Goal: Task Accomplishment & Management: Manage account settings

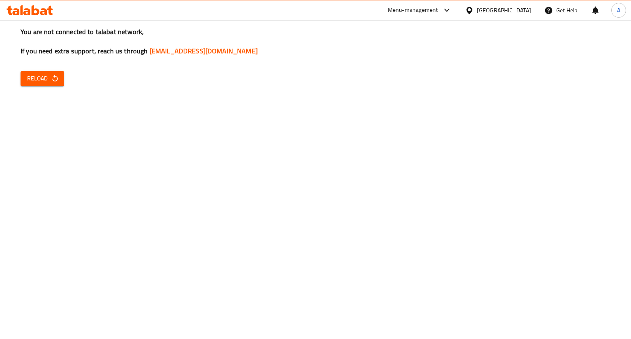
click at [51, 80] on icon "button" at bounding box center [55, 78] width 8 height 8
click at [42, 85] on button "Reload" at bounding box center [43, 78] width 44 height 15
click at [46, 70] on div "You are not connected to talabat network, If you need extra support, reach us t…" at bounding box center [315, 169] width 631 height 339
click at [46, 74] on span "Reload" at bounding box center [42, 79] width 30 height 10
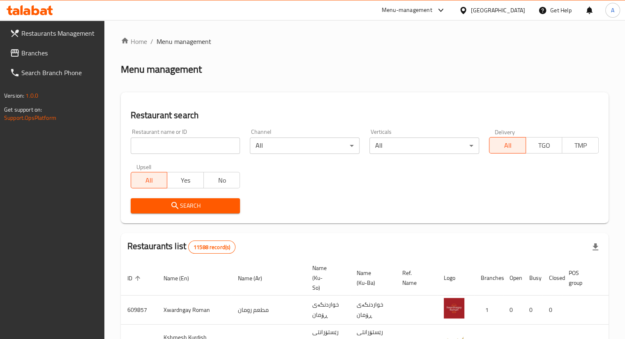
click at [184, 149] on input "search" at bounding box center [186, 146] width 110 height 16
drag, startPoint x: 184, startPoint y: 149, endPoint x: 153, endPoint y: 141, distance: 31.9
click at [153, 141] on input "search" at bounding box center [186, 146] width 110 height 16
click at [29, 55] on span "Branches" at bounding box center [59, 53] width 76 height 10
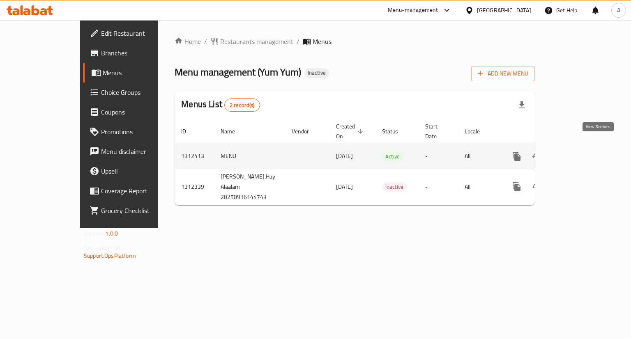
click at [586, 152] on link "enhanced table" at bounding box center [576, 157] width 20 height 20
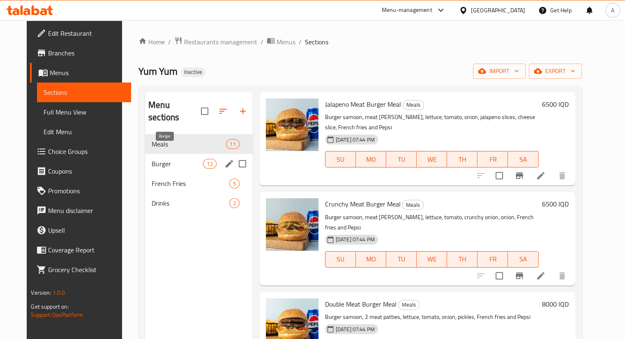
click at [185, 159] on span "Burger" at bounding box center [177, 164] width 51 height 10
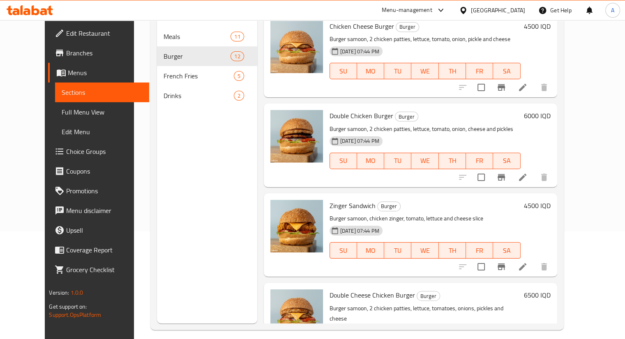
scroll to position [115, 0]
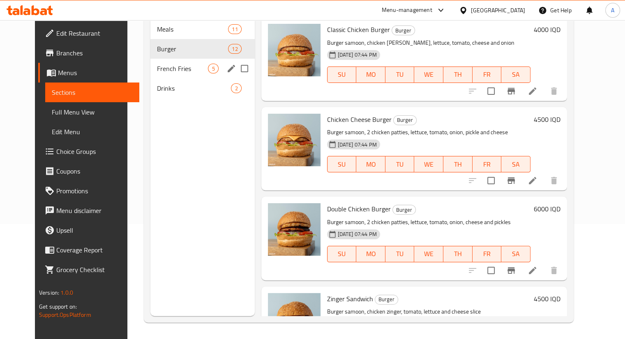
click at [182, 64] on span "French Fries" at bounding box center [182, 69] width 51 height 10
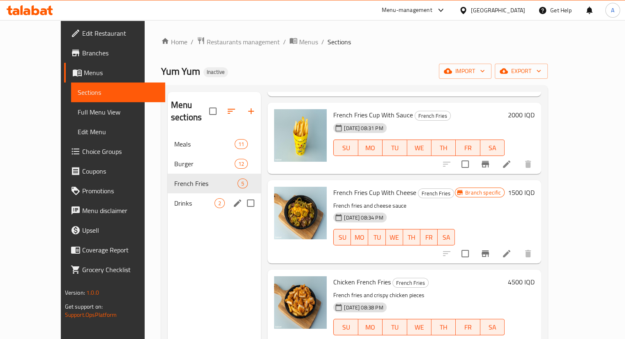
click at [170, 199] on div "Drinks 2" at bounding box center [214, 204] width 93 height 20
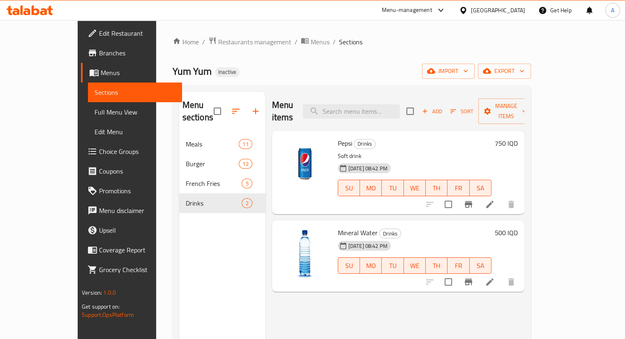
click at [99, 51] on span "Branches" at bounding box center [137, 53] width 76 height 10
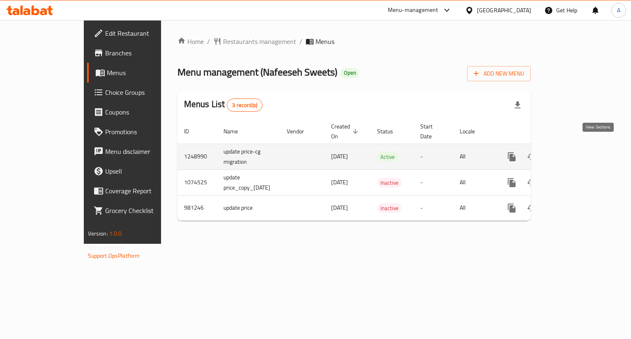
click at [581, 153] on link "enhanced table" at bounding box center [571, 157] width 20 height 20
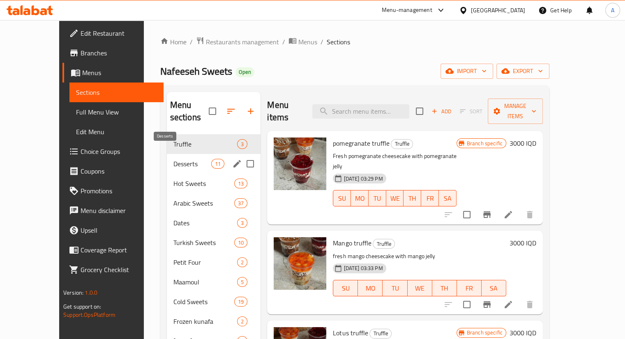
click at [188, 159] on span "Desserts" at bounding box center [192, 164] width 38 height 10
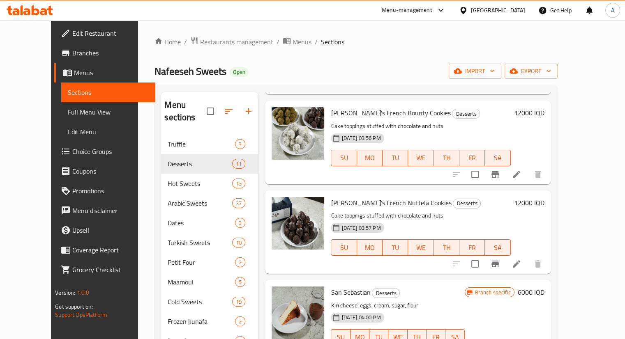
scroll to position [679, 0]
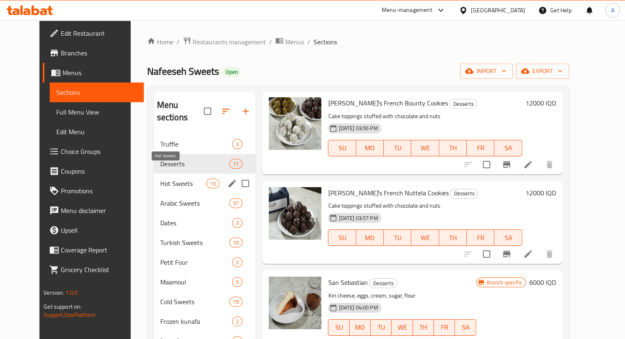
click at [160, 179] on span "Hot Sweets" at bounding box center [183, 184] width 46 height 10
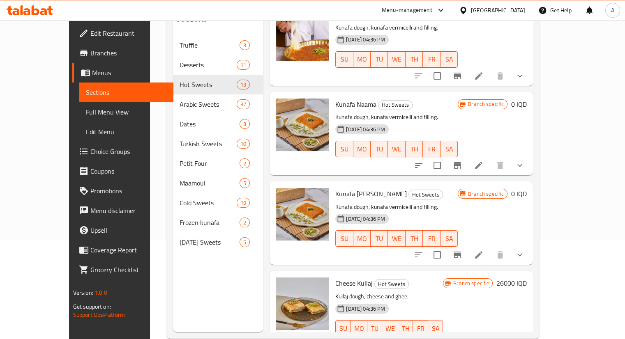
scroll to position [115, 0]
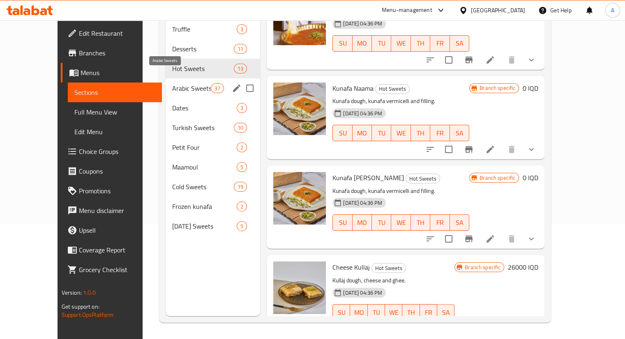
click at [172, 83] on span "Arabic Sweets" at bounding box center [191, 88] width 39 height 10
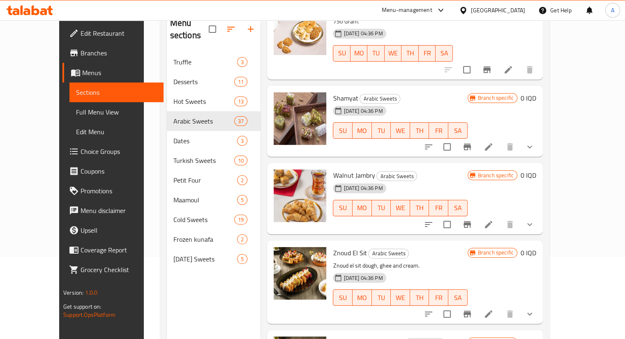
scroll to position [115, 0]
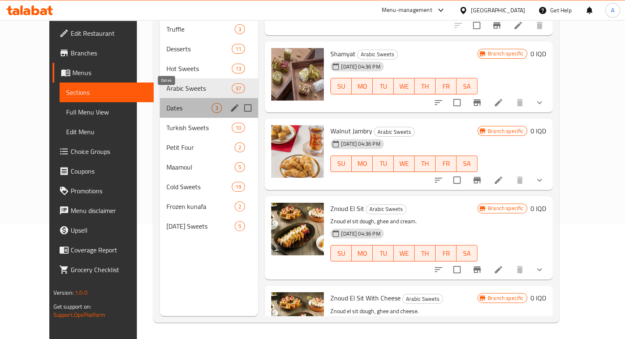
click at [186, 103] on span "Dates" at bounding box center [188, 108] width 45 height 10
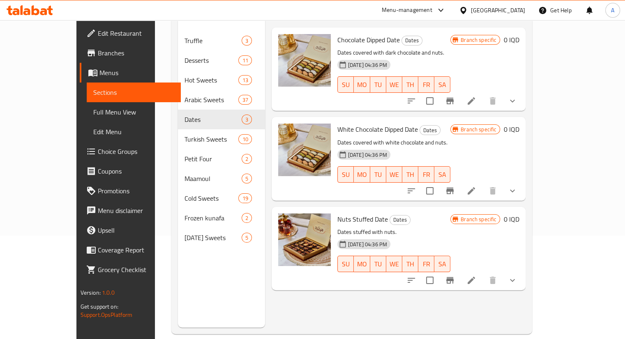
scroll to position [115, 0]
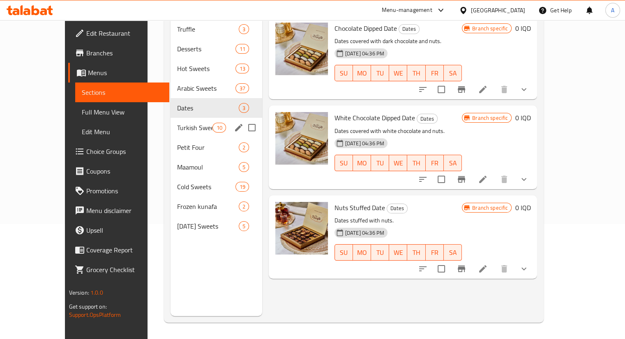
click at [177, 123] on span "Turkish Sweets" at bounding box center [195, 128] width 36 height 10
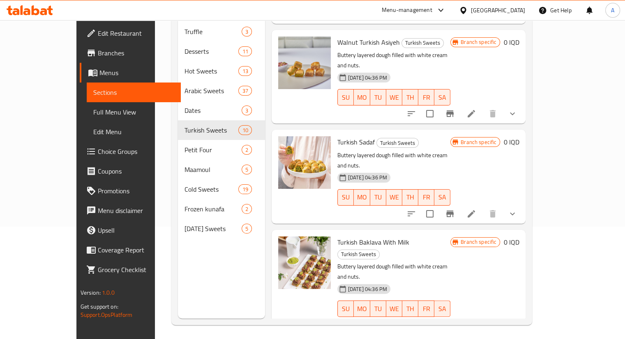
scroll to position [115, 0]
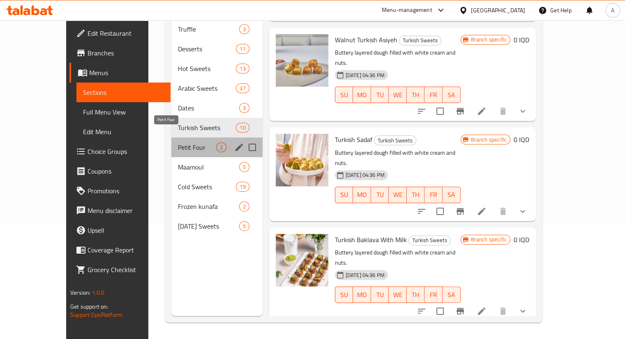
click at [178, 143] on span "Petit Four" at bounding box center [197, 148] width 38 height 10
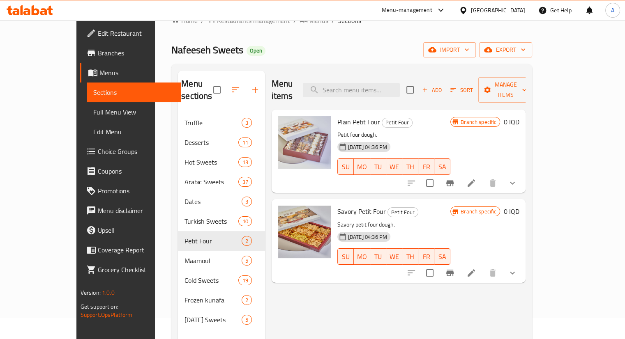
scroll to position [41, 0]
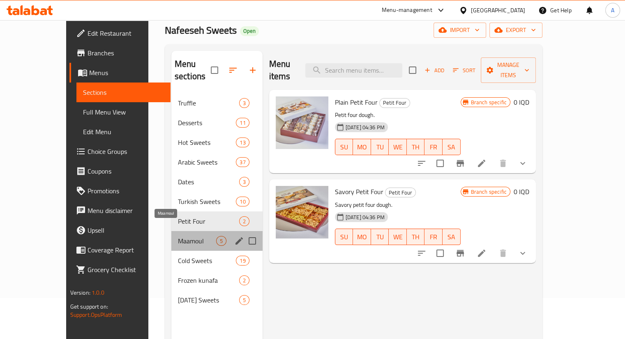
click at [179, 236] on span "Maamoul" at bounding box center [197, 241] width 38 height 10
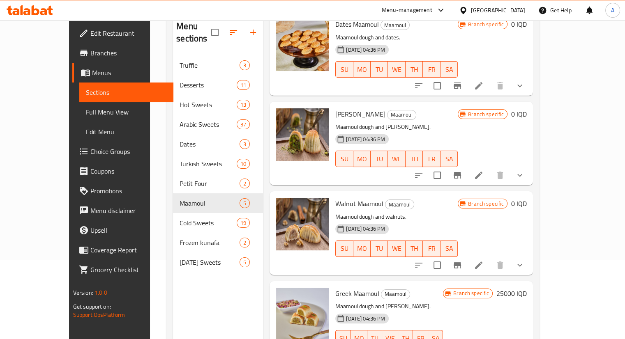
scroll to position [115, 0]
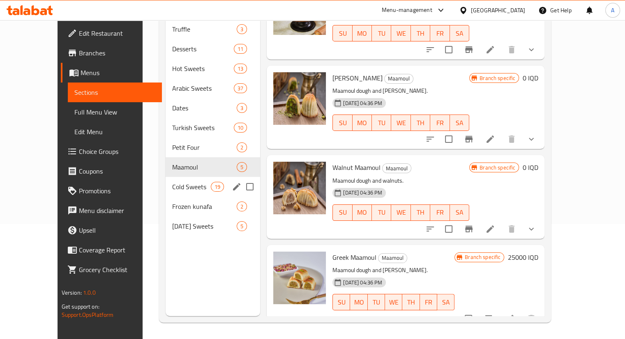
click at [185, 182] on span "Cold Sweets" at bounding box center [191, 187] width 39 height 10
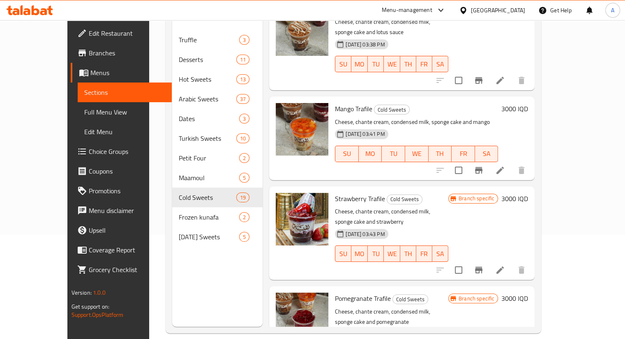
scroll to position [115, 0]
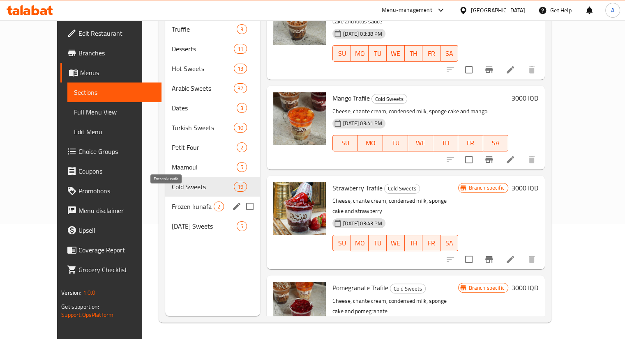
click at [188, 202] on span "Frozen kunafa" at bounding box center [193, 207] width 42 height 10
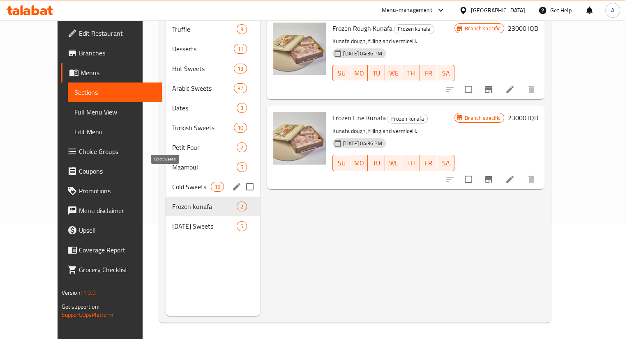
click at [188, 182] on span "Cold Sweets" at bounding box center [191, 187] width 39 height 10
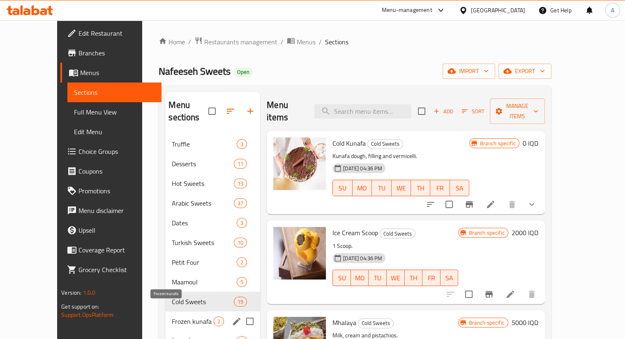
click at [184, 317] on span "Frozen kunafa" at bounding box center [193, 322] width 42 height 10
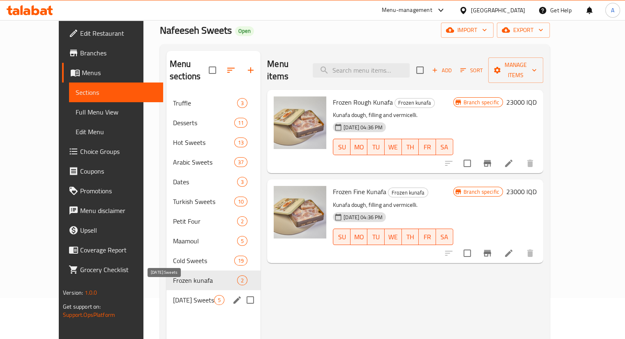
click at [173, 296] on span "[DATE] Sweets" at bounding box center [193, 301] width 41 height 10
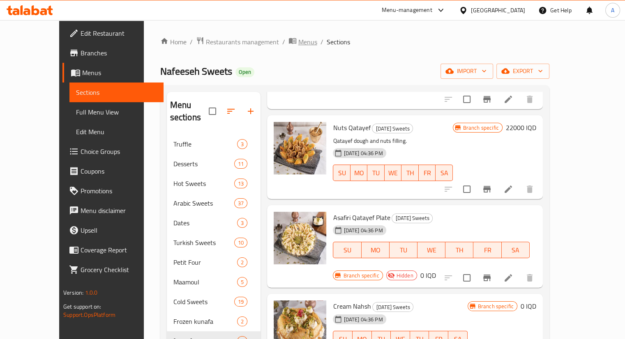
click at [298, 43] on span "Menus" at bounding box center [307, 42] width 19 height 10
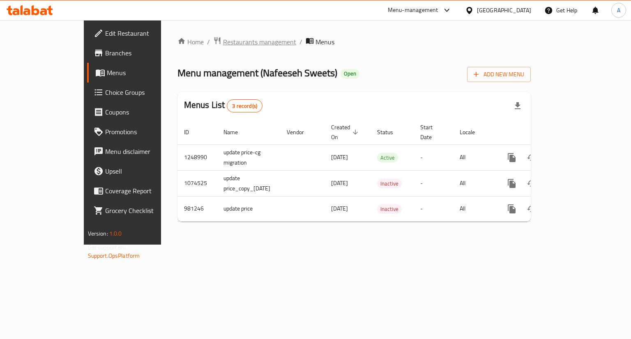
click at [223, 44] on span "Restaurants management" at bounding box center [259, 42] width 73 height 10
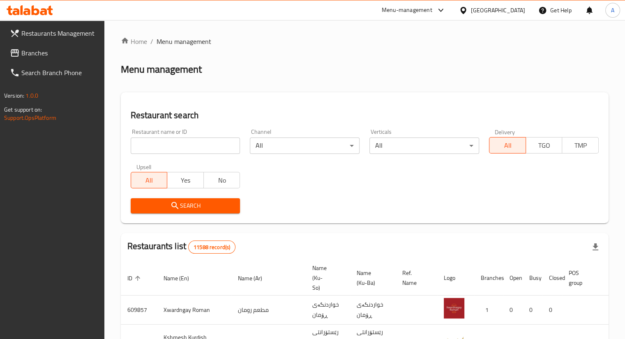
click at [200, 143] on input "search" at bounding box center [186, 146] width 110 height 16
type input "693302"
click at [182, 209] on span "Search" at bounding box center [185, 206] width 97 height 10
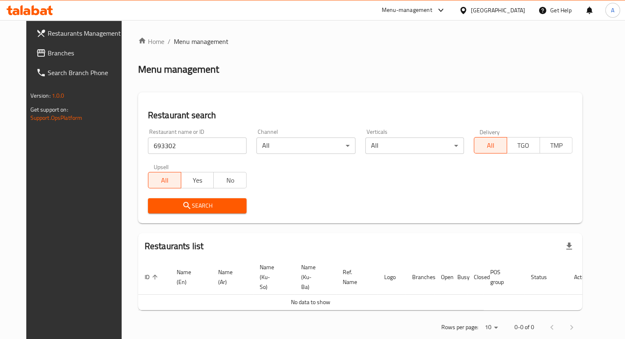
click at [48, 58] on span "Branches" at bounding box center [86, 53] width 76 height 10
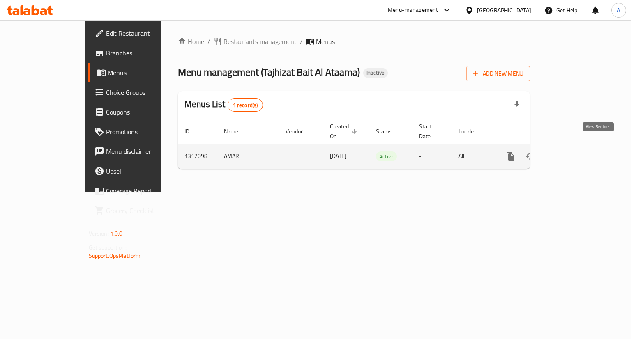
click at [575, 152] on icon "enhanced table" at bounding box center [570, 157] width 10 height 10
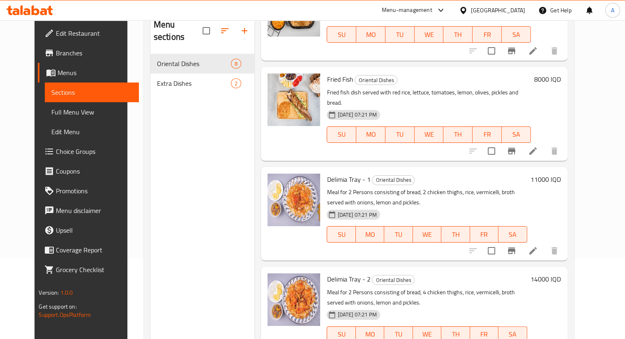
scroll to position [82, 0]
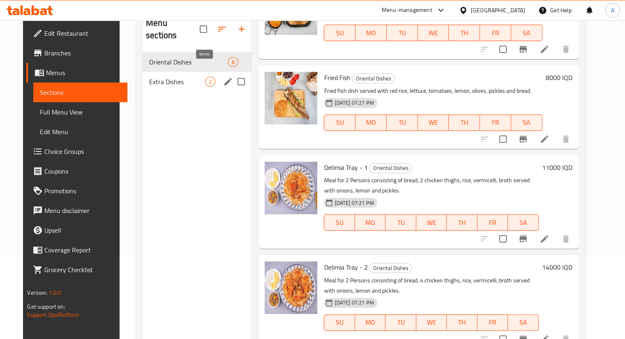
click at [206, 78] on span "2" at bounding box center [210, 82] width 9 height 8
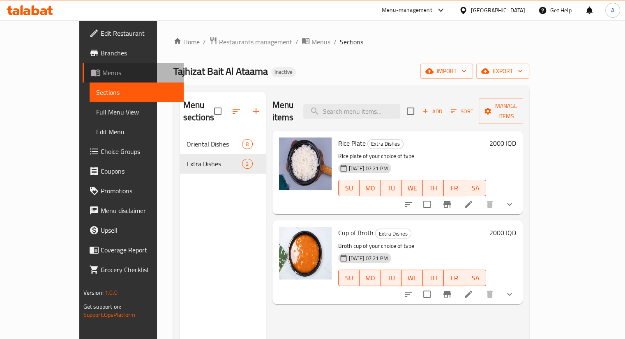
click at [102, 69] on span "Menus" at bounding box center [139, 73] width 75 height 10
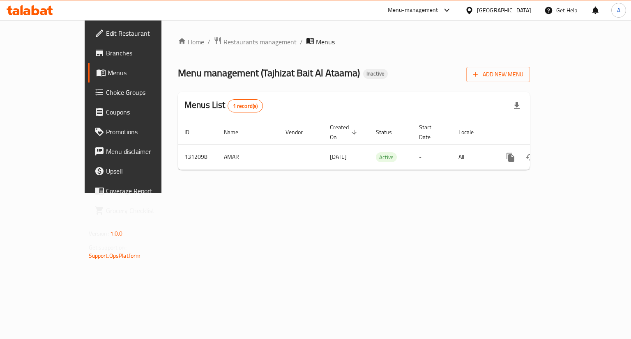
click at [106, 55] on span "Branches" at bounding box center [145, 53] width 78 height 10
